Goal: Transaction & Acquisition: Purchase product/service

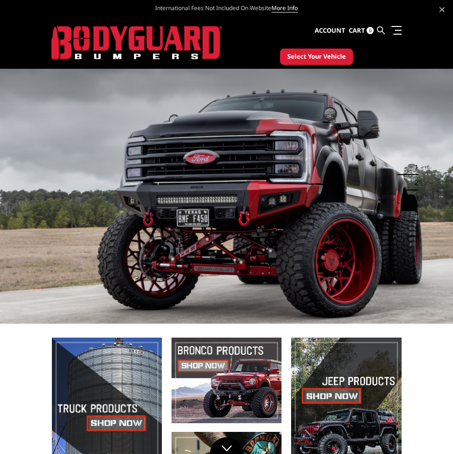
click at [310, 50] on button "Select Your Vehicle" at bounding box center [316, 57] width 73 height 16
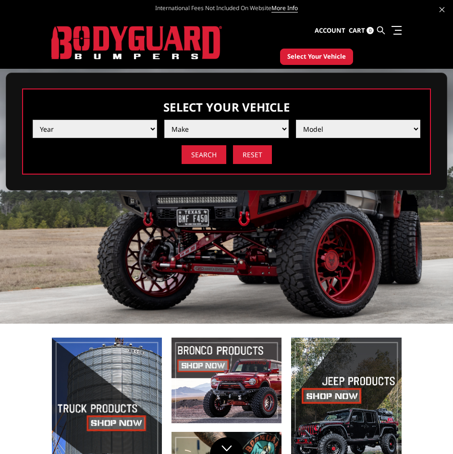
click at [105, 128] on select "Year 2025 2024 2023 2022 2021 2020 2019 2018 2017 2016 2015 2014 2013 2012 2011…" at bounding box center [95, 129] width 124 height 18
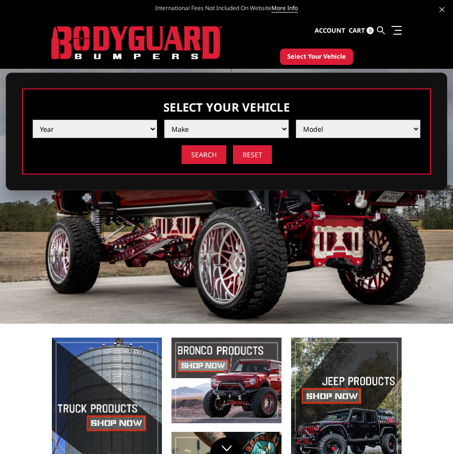
select select "yr_2022"
click at [33, 120] on select "Year 2025 2024 2023 2022 2021 2020 2019 2018 2017 2016 2015 2014 2013 2012 2011…" at bounding box center [95, 129] width 124 height 18
click at [192, 129] on select "Make Chevrolet Ford GMC Ram Toyota" at bounding box center [226, 129] width 124 height 18
select select "mk_gmc"
click at [164, 120] on select "Make Chevrolet Ford GMC Ram Toyota" at bounding box center [226, 129] width 124 height 18
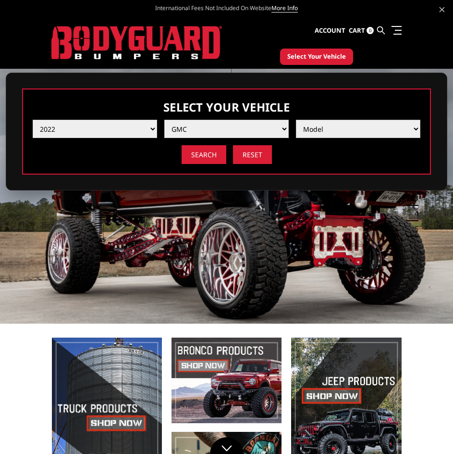
drag, startPoint x: 324, startPoint y: 140, endPoint x: 363, endPoint y: 127, distance: 41.0
click at [360, 127] on select "Model Sierra 1500 Sierra 2500 / 3500" at bounding box center [358, 129] width 124 height 18
select select "md_sierra-2500-3500"
click at [296, 120] on select "Model Sierra 1500 Sierra 2500 / 3500" at bounding box center [358, 129] width 124 height 18
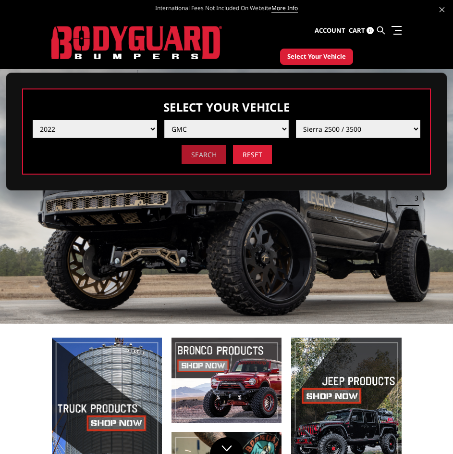
click at [193, 160] on input "Search" at bounding box center [204, 154] width 45 height 19
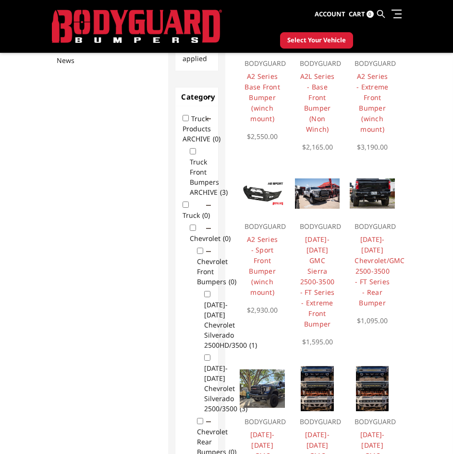
scroll to position [137, 0]
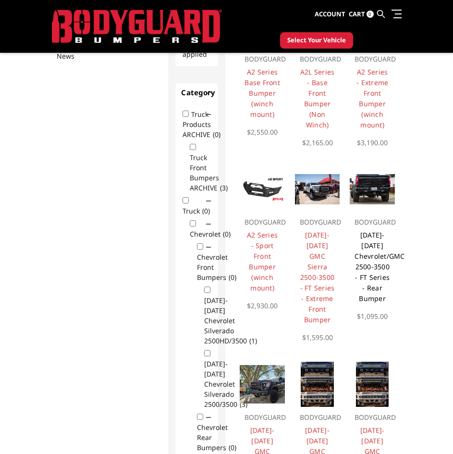
click at [374, 257] on link "[DATE]-[DATE] Chevrolet/GMC 2500-3500 - FT Series - Rear Bumper" at bounding box center [380, 266] width 50 height 73
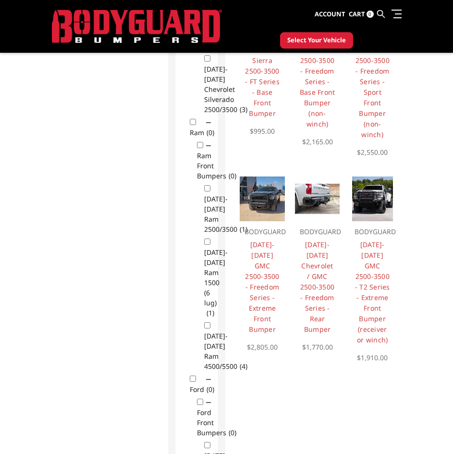
scroll to position [534, 0]
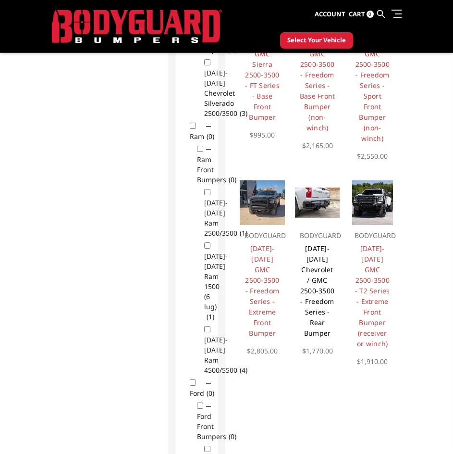
click at [326, 243] on h4 "2020-2025 Chevrolet / GMC 2500-3500 - Freedom Series - Rear Bumper" at bounding box center [318, 290] width 36 height 95
click at [315, 252] on link "2020-2025 Chevrolet / GMC 2500-3500 - Freedom Series - Rear Bumper" at bounding box center [317, 291] width 34 height 94
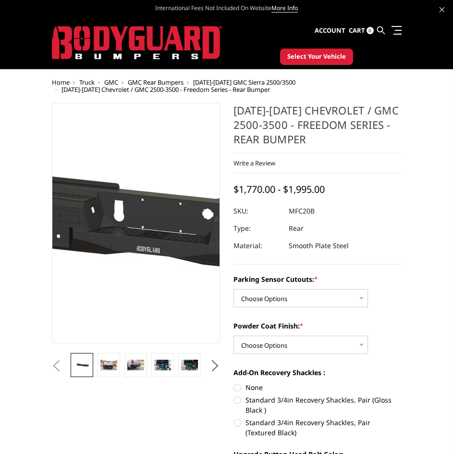
scroll to position [32, 0]
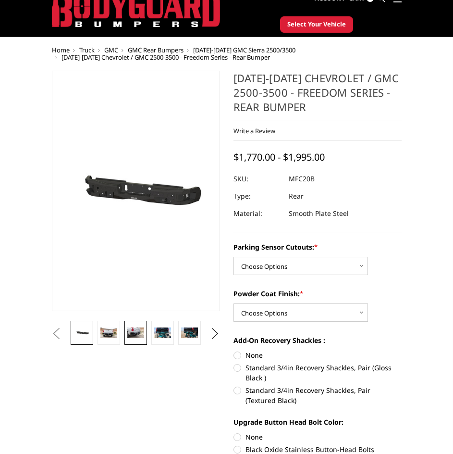
click at [144, 334] on link at bounding box center [135, 333] width 22 height 24
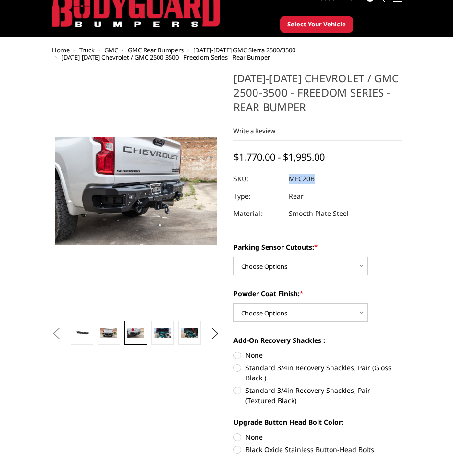
drag, startPoint x: 288, startPoint y: 182, endPoint x: 313, endPoint y: 182, distance: 25.0
click at [313, 182] on dd "MFC20B" at bounding box center [302, 178] width 26 height 17
copy dd "MFC20B"
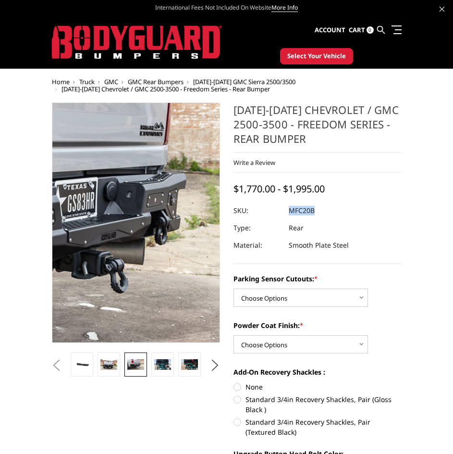
scroll to position [0, 0]
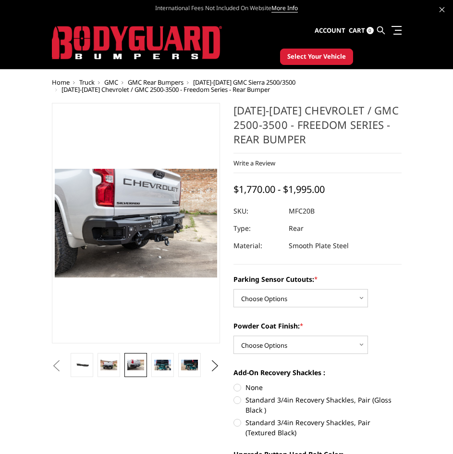
click at [374, 241] on dl "SKU: MFC20B UPC: Type: Rear Material: Smooth Plate Steel" at bounding box center [318, 228] width 168 height 52
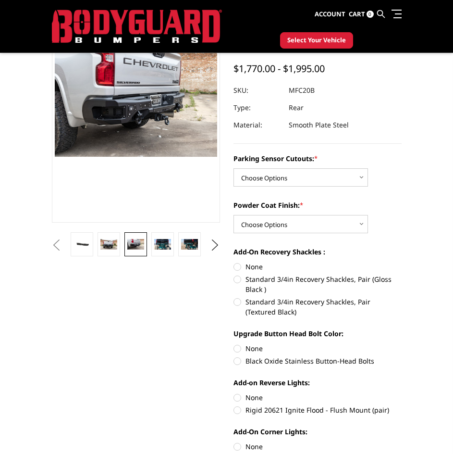
scroll to position [96, 0]
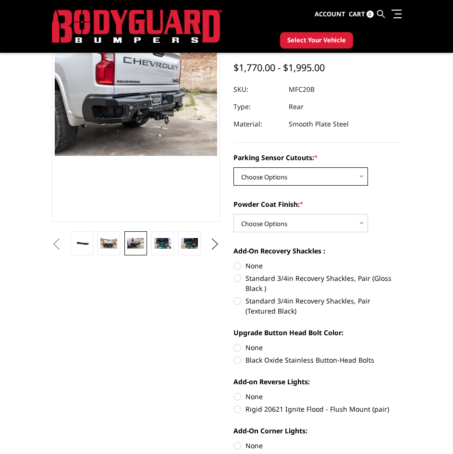
click at [330, 182] on select "Choose Options No - Without Parking Sensor Cutouts Yes - With Parking Sensor Cu…" at bounding box center [301, 176] width 135 height 18
click at [330, 180] on select "Choose Options No - Without Parking Sensor Cutouts Yes - With Parking Sensor Cu…" at bounding box center [301, 176] width 135 height 18
click at [353, 178] on select "Choose Options No - Without Parking Sensor Cutouts Yes - With Parking Sensor Cu…" at bounding box center [301, 176] width 135 height 18
select select "2870"
click at [234, 167] on select "Choose Options No - Without Parking Sensor Cutouts Yes - With Parking Sensor Cu…" at bounding box center [301, 176] width 135 height 18
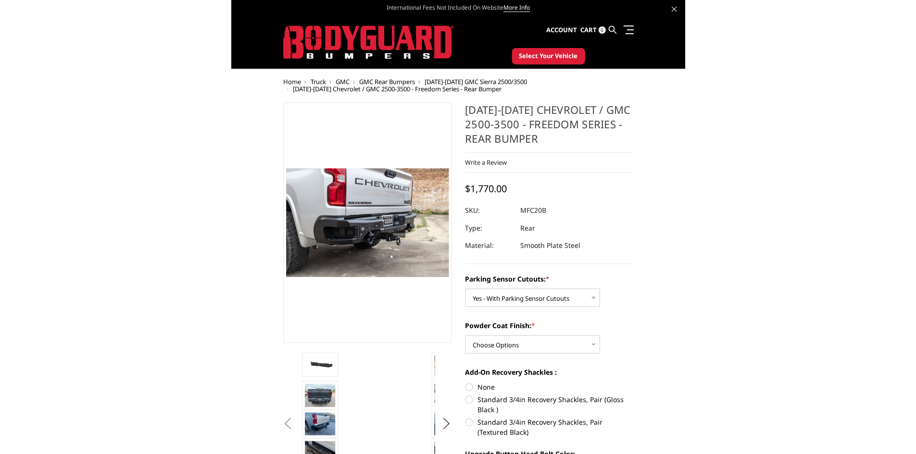
scroll to position [0, 0]
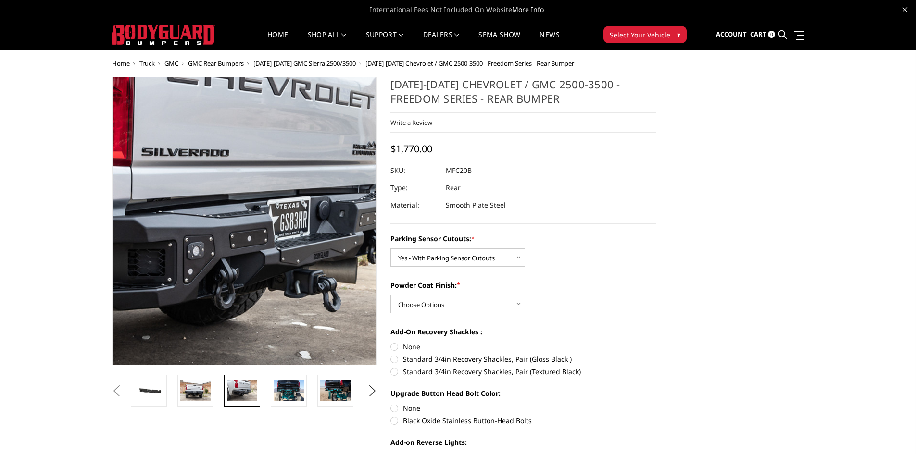
click at [268, 208] on img at bounding box center [213, 227] width 615 height 410
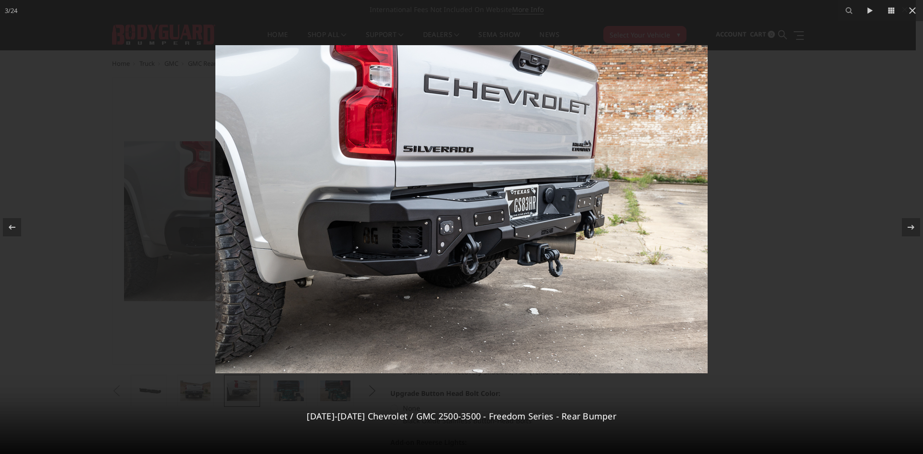
click at [453, 277] on div at bounding box center [461, 227] width 923 height 454
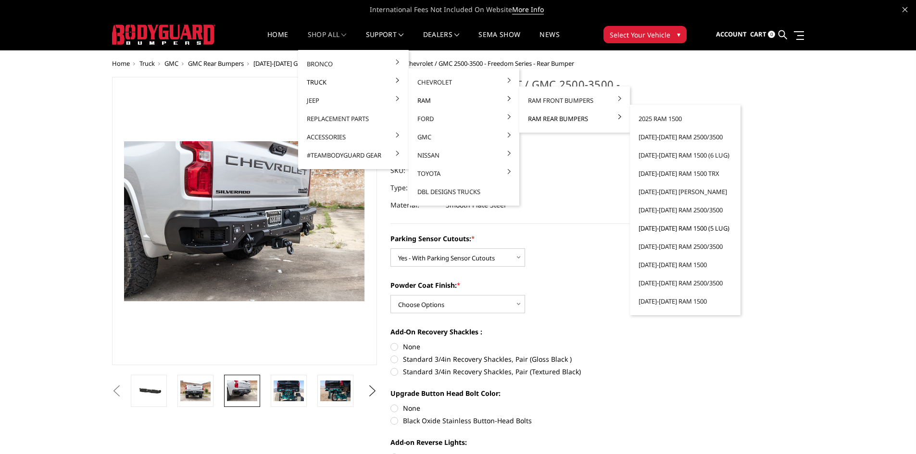
click at [453, 228] on link "[DATE]-[DATE] Ram 1500 (5 lug)" at bounding box center [684, 228] width 103 height 18
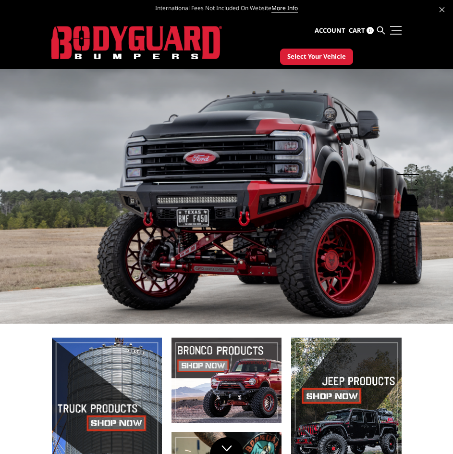
click at [394, 31] on link at bounding box center [394, 30] width 13 height 10
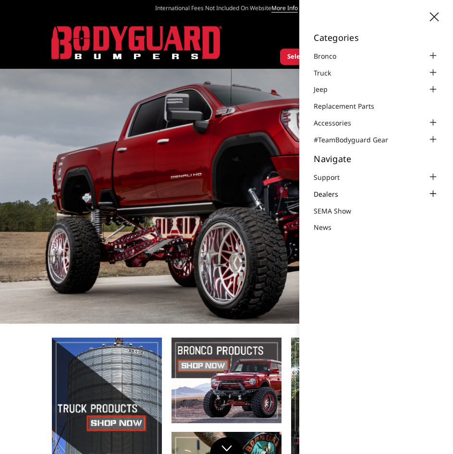
click at [331, 196] on link "Dealers" at bounding box center [332, 194] width 37 height 10
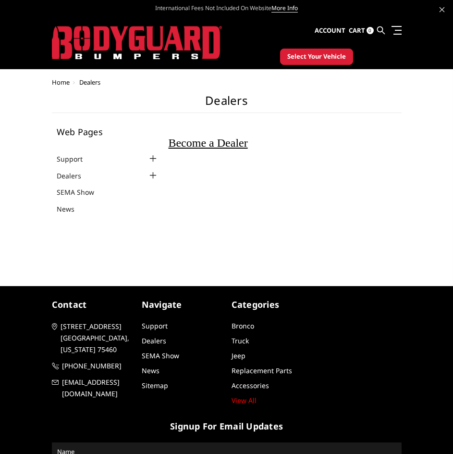
click at [196, 141] on span "Become a Dealer" at bounding box center [207, 142] width 79 height 12
select select "US"
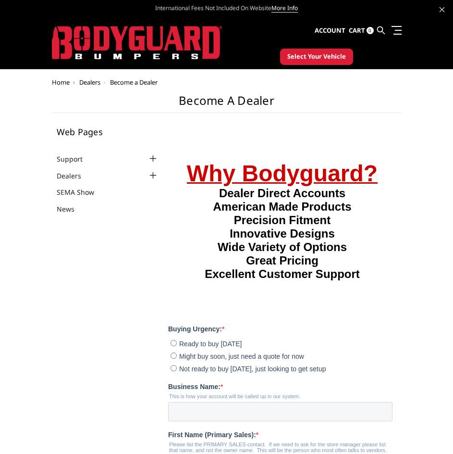
click at [130, 31] on img at bounding box center [137, 43] width 170 height 34
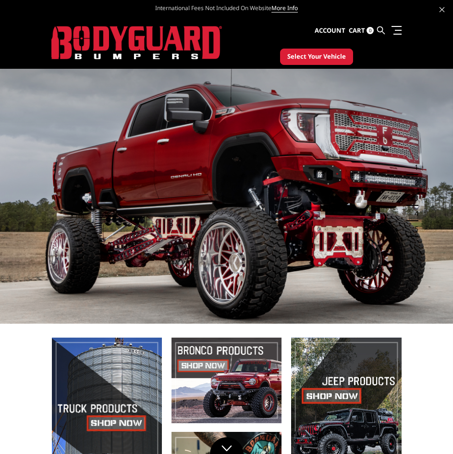
click at [134, 42] on img at bounding box center [136, 43] width 171 height 34
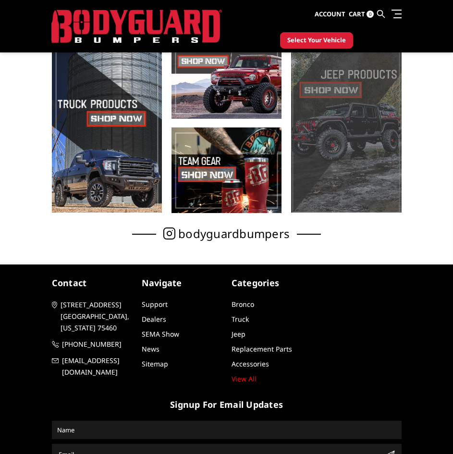
scroll to position [278, 0]
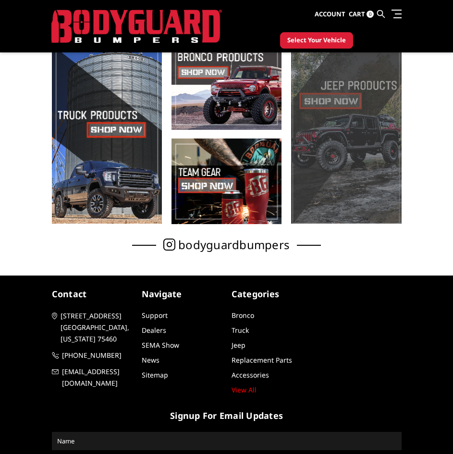
click at [341, 161] on span at bounding box center [346, 133] width 110 height 179
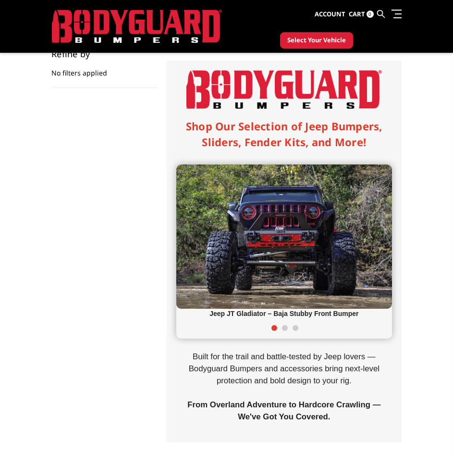
scroll to position [160, 0]
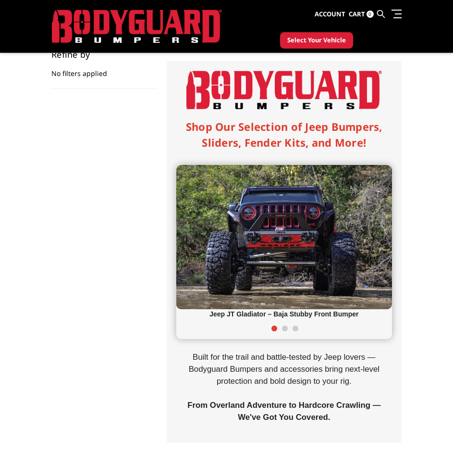
click at [386, 232] on img at bounding box center [284, 237] width 216 height 144
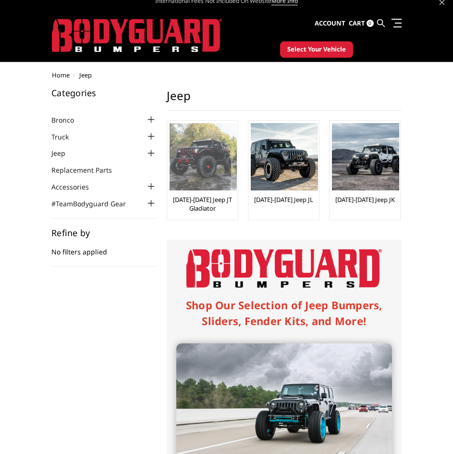
scroll to position [0, 0]
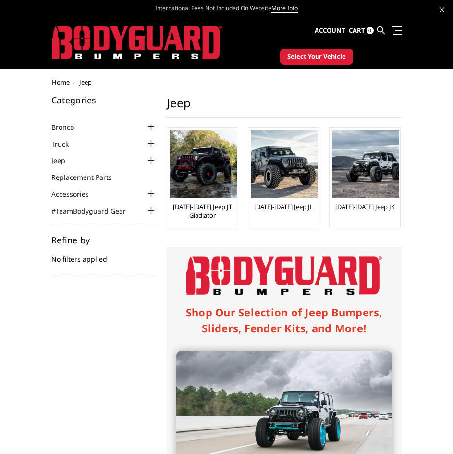
click at [56, 163] on link "Jeep" at bounding box center [64, 160] width 26 height 10
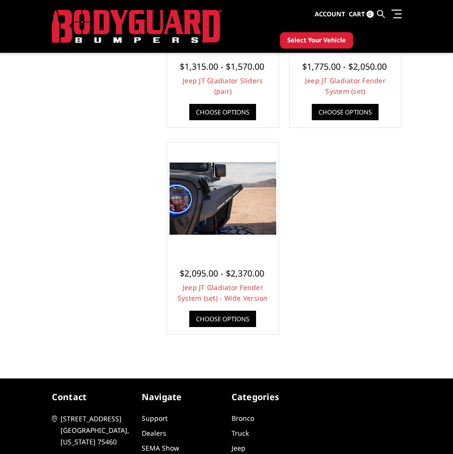
scroll to position [641, 0]
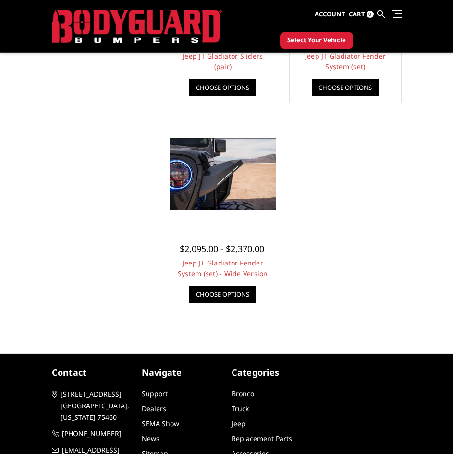
click at [201, 183] on img at bounding box center [223, 174] width 107 height 72
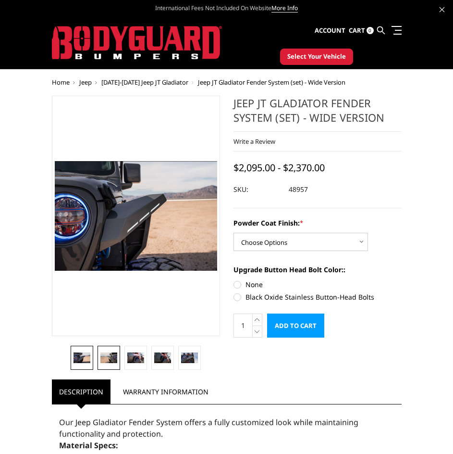
click at [116, 352] on img at bounding box center [108, 357] width 16 height 11
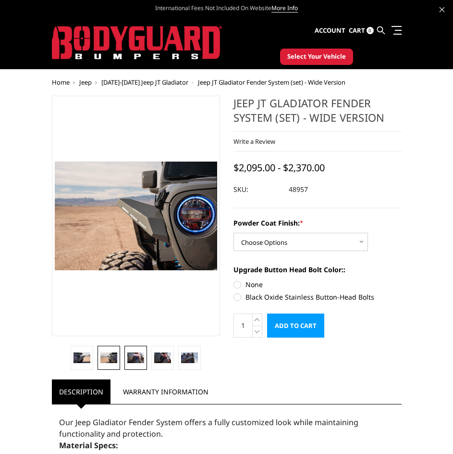
click at [128, 354] on img at bounding box center [135, 357] width 16 height 11
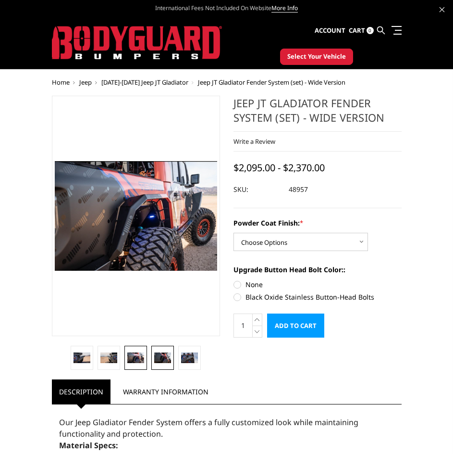
click at [158, 356] on img at bounding box center [162, 357] width 16 height 11
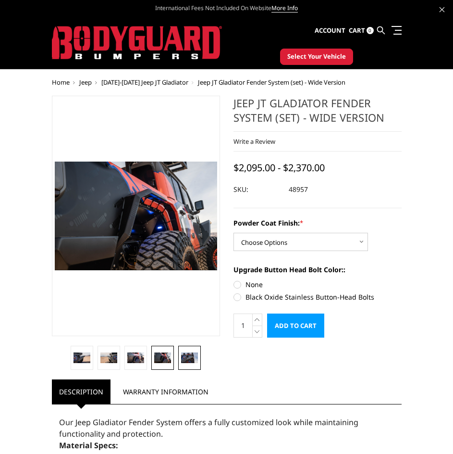
click at [186, 360] on img at bounding box center [189, 357] width 16 height 11
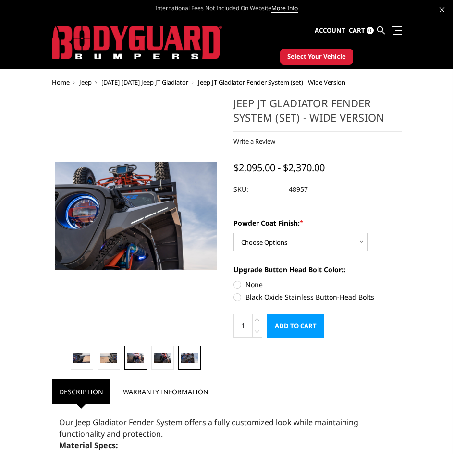
click at [144, 359] on img at bounding box center [135, 357] width 16 height 11
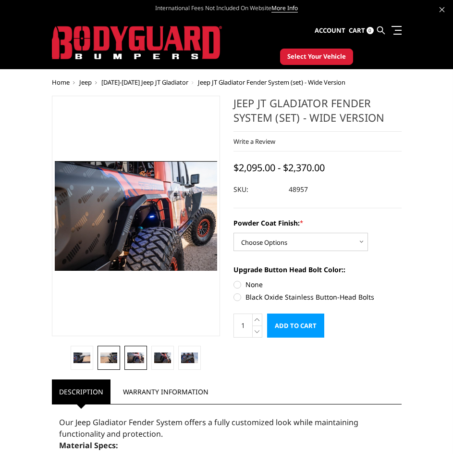
click at [108, 359] on img at bounding box center [108, 357] width 16 height 11
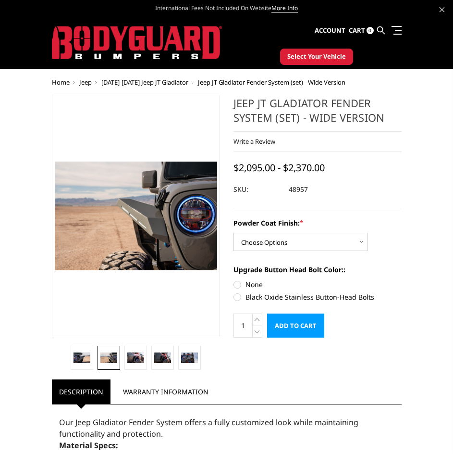
click at [96, 359] on li at bounding box center [109, 358] width 27 height 24
click at [86, 359] on img at bounding box center [82, 357] width 16 height 11
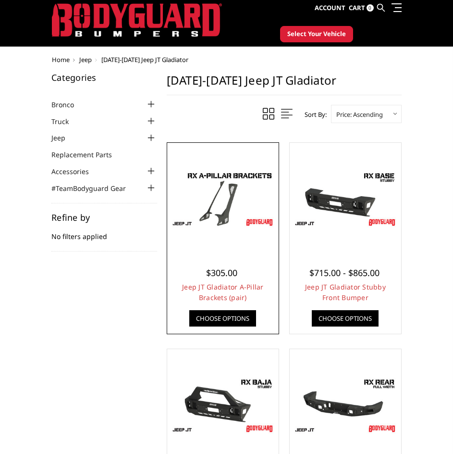
scroll to position [32, 0]
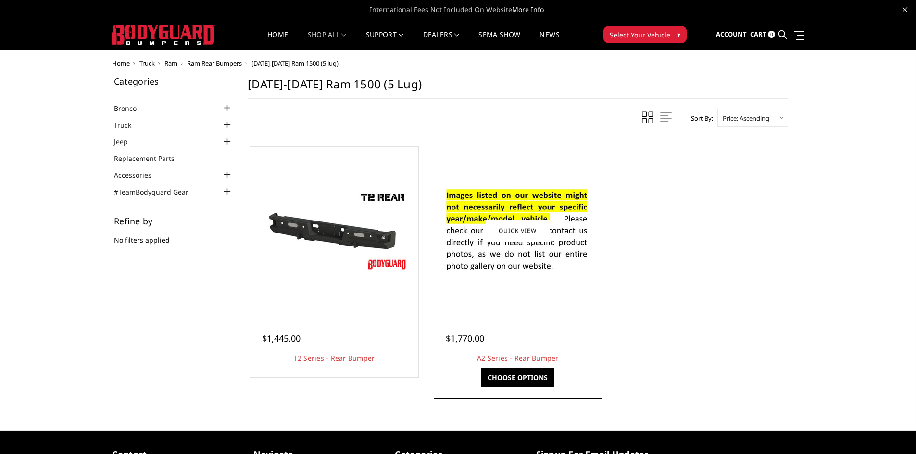
click at [509, 270] on img at bounding box center [518, 230] width 154 height 105
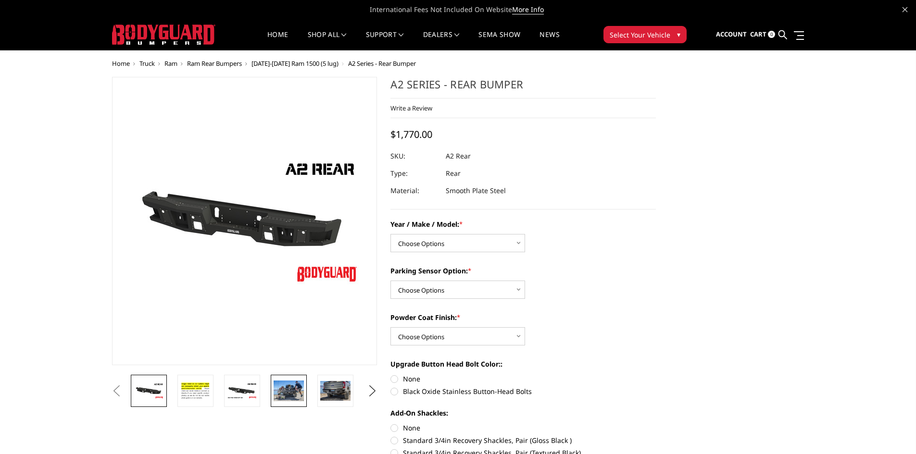
click at [296, 401] on img at bounding box center [288, 391] width 30 height 20
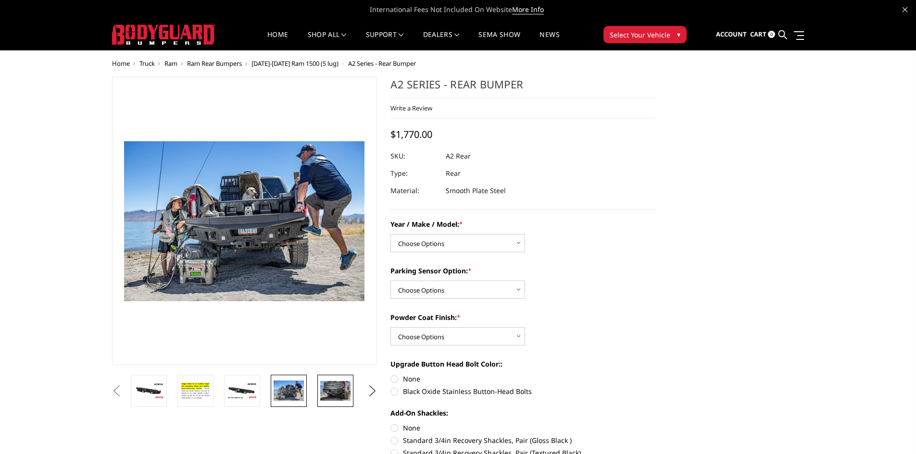
click at [335, 399] on img at bounding box center [335, 391] width 30 height 20
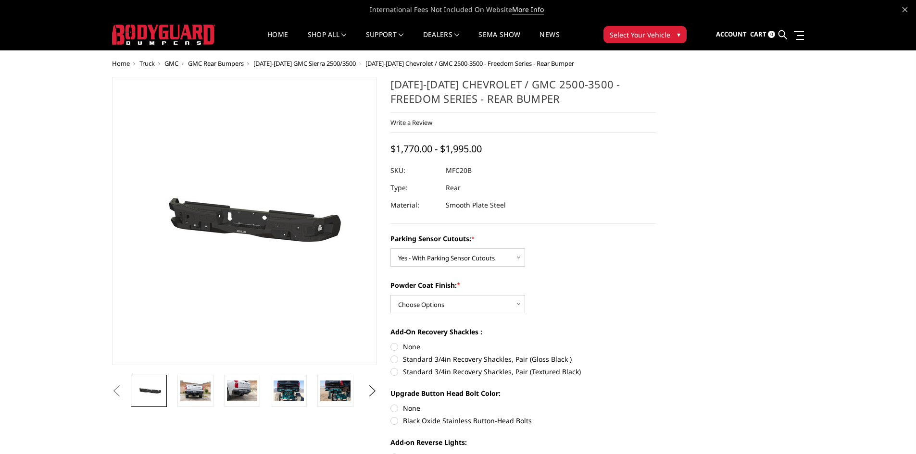
select select "2870"
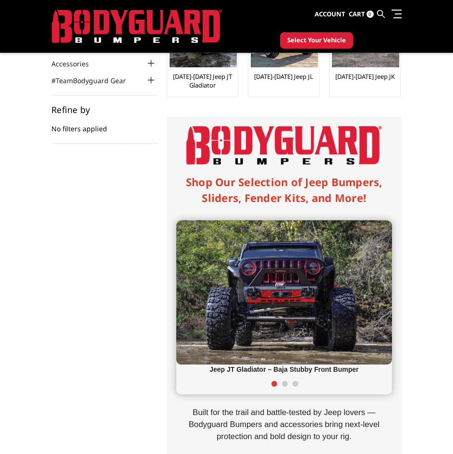
scroll to position [96, 0]
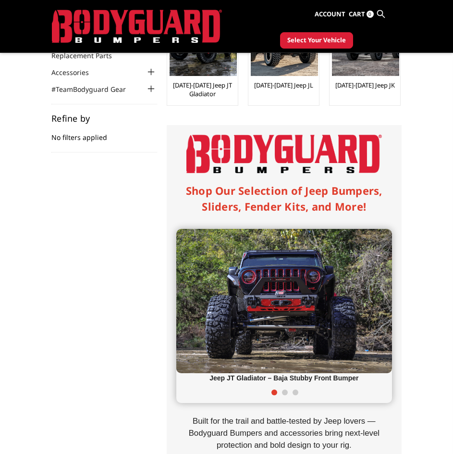
click at [393, 15] on link at bounding box center [394, 14] width 13 height 10
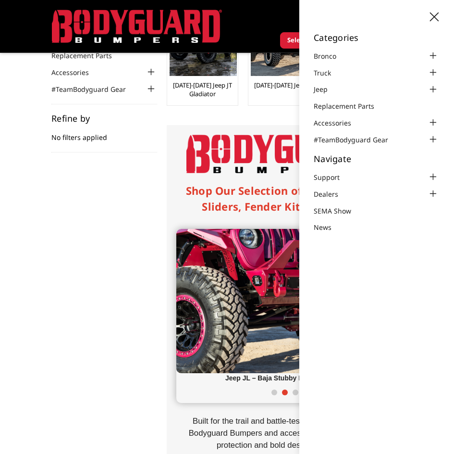
drag, startPoint x: 84, startPoint y: 150, endPoint x: 90, endPoint y: 143, distance: 10.2
click at [83, 150] on div "Refine by No filters applied" at bounding box center [104, 133] width 106 height 38
